Goal: Task Accomplishment & Management: Manage account settings

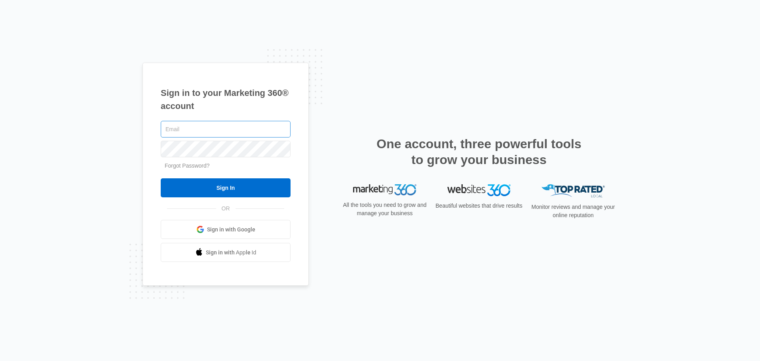
click at [194, 131] on input "text" at bounding box center [226, 129] width 130 height 17
type input "[PERSON_NAME][EMAIL_ADDRESS][DOMAIN_NAME]"
click at [161, 178] on input "Sign In" at bounding box center [226, 187] width 130 height 19
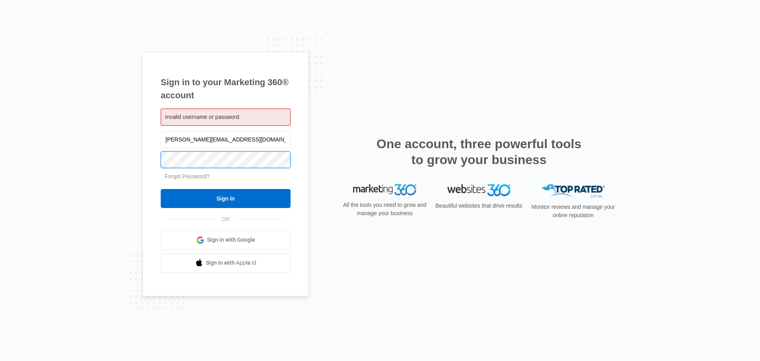
click at [161, 189] on input "Sign In" at bounding box center [226, 198] width 130 height 19
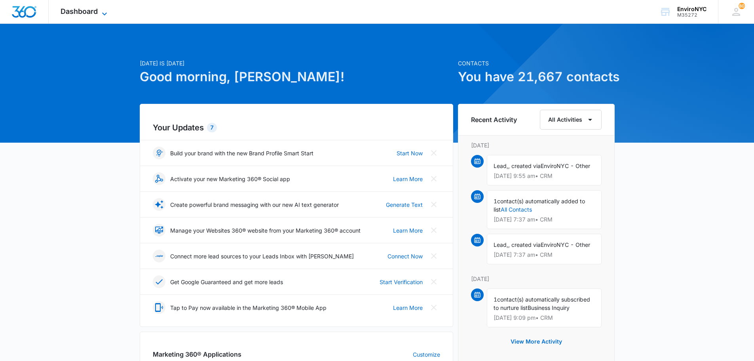
click at [103, 11] on icon at bounding box center [105, 14] width 10 height 10
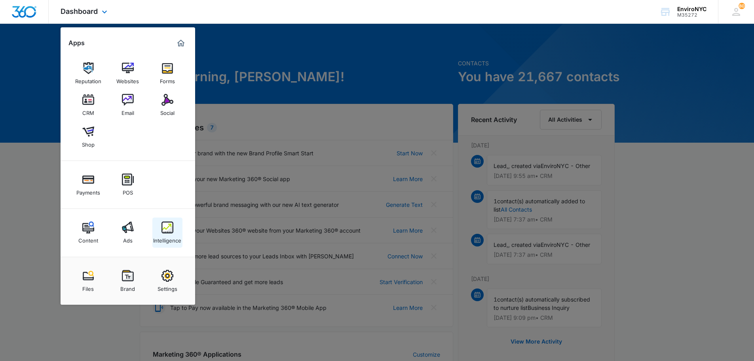
click at [169, 232] on img at bounding box center [168, 227] width 12 height 12
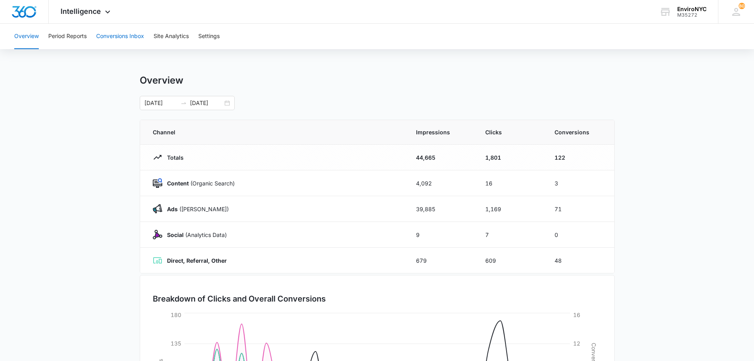
click at [106, 35] on button "Conversions Inbox" at bounding box center [120, 36] width 48 height 25
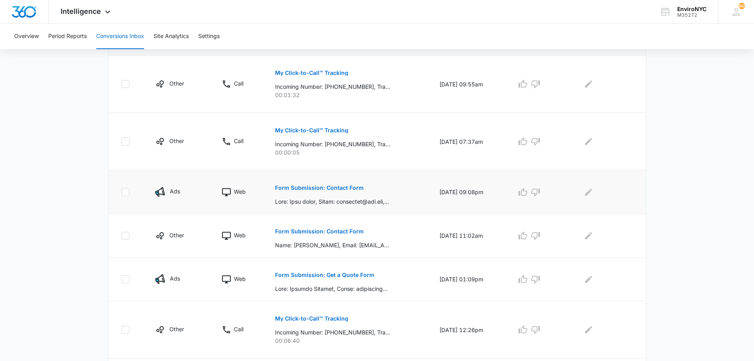
scroll to position [198, 0]
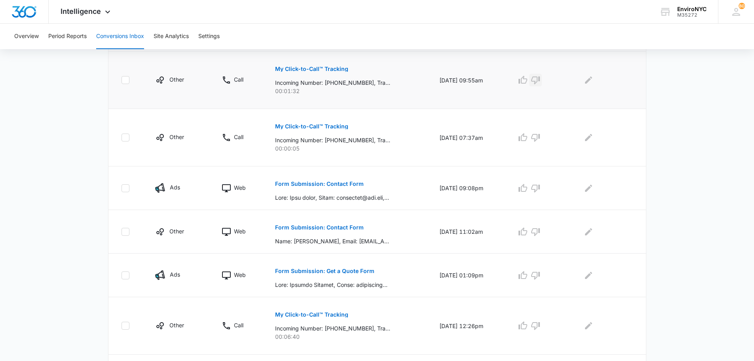
click at [540, 77] on icon "button" at bounding box center [536, 80] width 10 height 10
click at [589, 82] on icon "Edit Comments" at bounding box center [588, 79] width 7 height 7
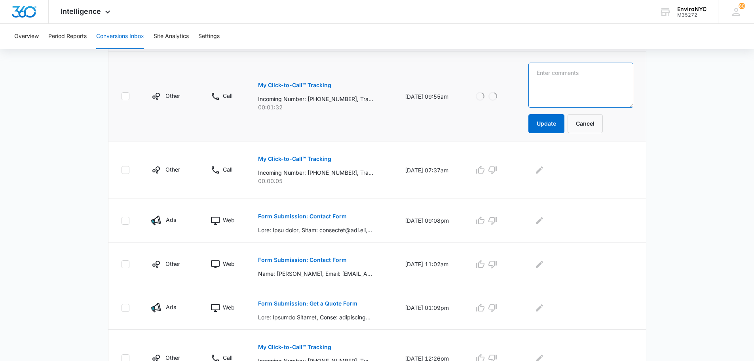
click at [575, 78] on textarea at bounding box center [581, 85] width 105 height 45
type textarea "selling phone services"
click at [551, 122] on button "Update" at bounding box center [547, 123] width 36 height 19
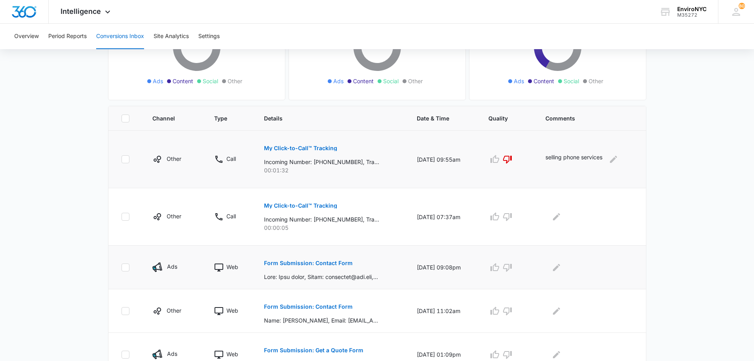
scroll to position [0, 0]
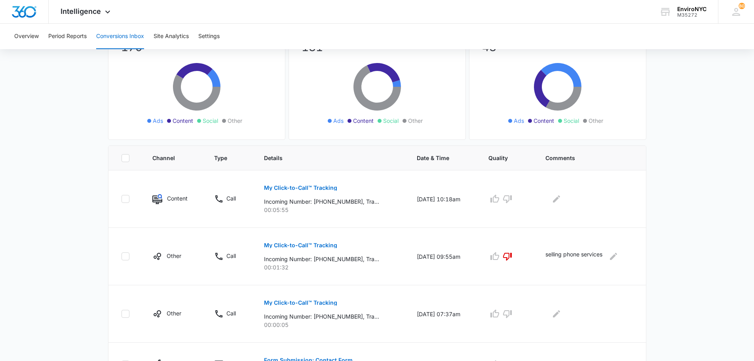
scroll to position [119, 0]
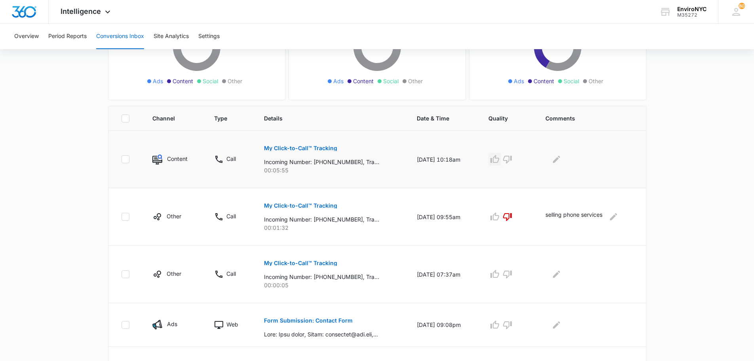
click at [496, 158] on icon "button" at bounding box center [495, 159] width 9 height 8
click at [551, 161] on div at bounding box center [590, 159] width 88 height 13
click at [554, 160] on icon "Edit Comments" at bounding box center [557, 159] width 10 height 10
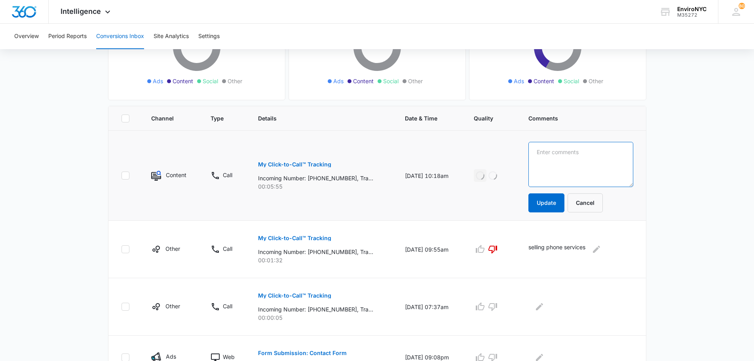
click at [553, 160] on textarea at bounding box center [581, 164] width 105 height 45
type textarea "Cal about cleaning job / contamination of furniture - 19 8th Avenue"
click at [563, 197] on button "Update" at bounding box center [547, 202] width 36 height 19
